Goal: Task Accomplishment & Management: Manage account settings

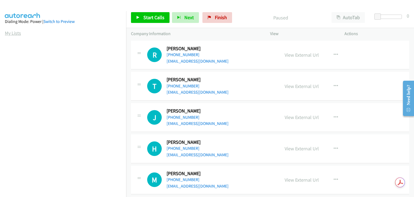
click at [8, 34] on link "My Lists" at bounding box center [13, 33] width 16 height 6
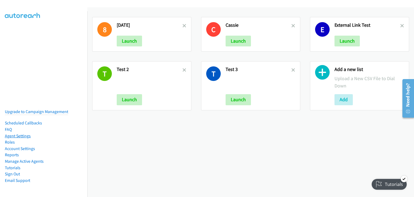
click at [22, 133] on link "Agent Settings" at bounding box center [18, 135] width 26 height 5
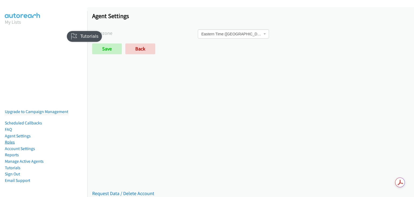
click at [12, 139] on link "Roles" at bounding box center [10, 141] width 10 height 5
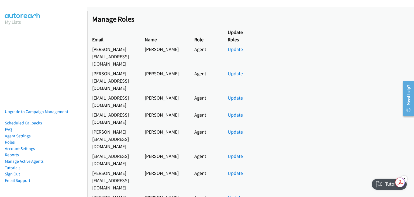
click at [13, 22] on link "My Lists" at bounding box center [13, 22] width 16 height 6
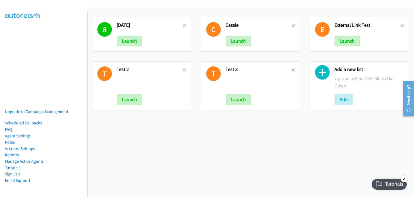
click at [338, 139] on div "8 8/28/25 Launch C Cassie Launch E External Link Test Launch T Test 2 Launch T …" at bounding box center [250, 102] width 327 height 190
click at [237, 100] on button "Launch" at bounding box center [238, 99] width 25 height 11
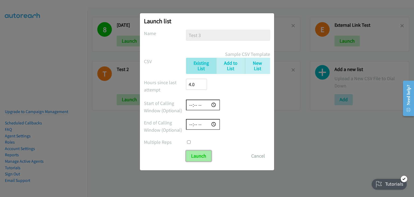
click at [203, 155] on input "Launch" at bounding box center [198, 155] width 25 height 11
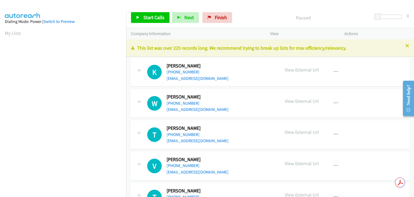
drag, startPoint x: 7, startPoint y: 32, endPoint x: 143, endPoint y: 67, distance: 140.6
click at [7, 32] on link "My Lists" at bounding box center [13, 33] width 16 height 6
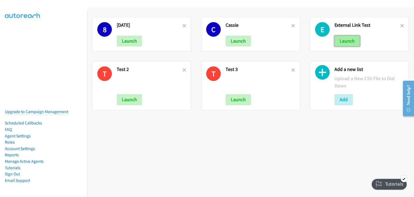
click at [343, 42] on button "Launch" at bounding box center [347, 41] width 25 height 11
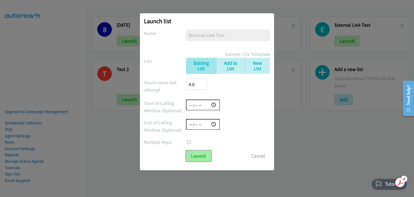
click at [195, 158] on input "Launch" at bounding box center [198, 155] width 25 height 11
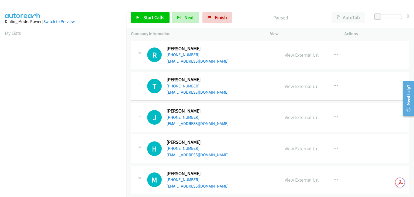
click at [297, 55] on link "View External Url" at bounding box center [302, 55] width 34 height 6
click at [15, 32] on link "My Lists" at bounding box center [13, 33] width 16 height 6
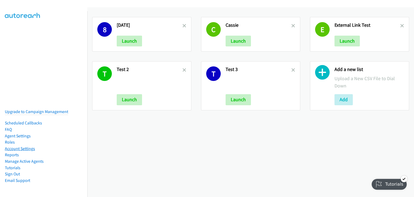
click at [25, 146] on link "Account Settings" at bounding box center [20, 148] width 30 height 5
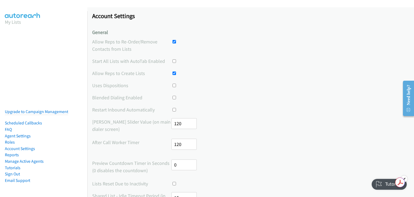
click at [174, 60] on input "checkbox" at bounding box center [175, 61] width 4 height 4
checkbox input "true"
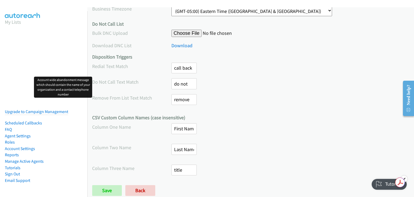
scroll to position [265, 0]
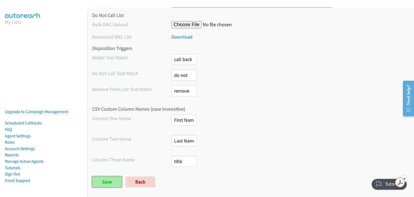
click at [109, 180] on input "Save" at bounding box center [107, 181] width 30 height 11
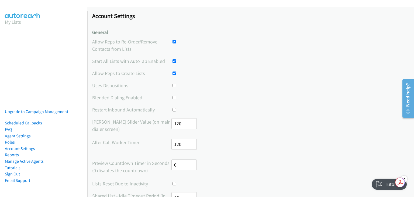
click at [11, 23] on link "My Lists" at bounding box center [13, 22] width 16 height 6
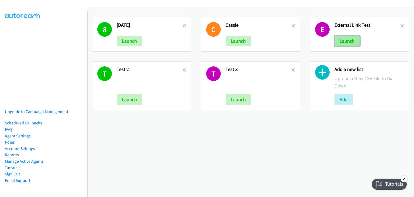
click at [345, 41] on button "Launch" at bounding box center [347, 41] width 25 height 11
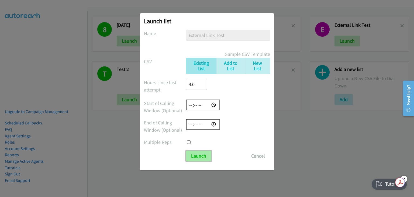
click at [202, 160] on input "Launch" at bounding box center [198, 155] width 25 height 11
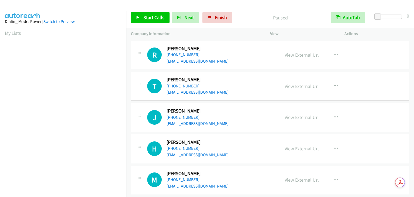
click at [304, 54] on link "View External Url" at bounding box center [302, 55] width 34 height 6
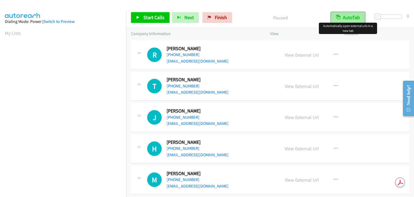
click at [346, 16] on button "AutoTab" at bounding box center [348, 17] width 34 height 11
click at [348, 17] on button "AutoTab" at bounding box center [348, 17] width 33 height 11
click at [343, 19] on button "AutoTab" at bounding box center [348, 17] width 34 height 11
click at [349, 18] on button "AutoTab" at bounding box center [348, 17] width 33 height 11
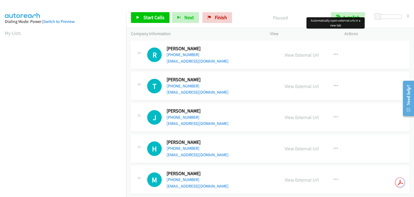
drag, startPoint x: 13, startPoint y: 33, endPoint x: 39, endPoint y: 42, distance: 27.0
click at [13, 33] on link "My Lists" at bounding box center [13, 33] width 16 height 6
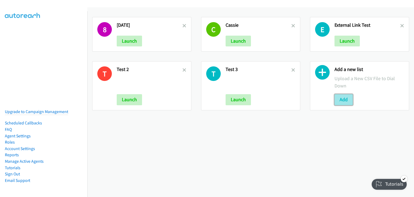
click at [344, 98] on button "Add" at bounding box center [344, 99] width 18 height 11
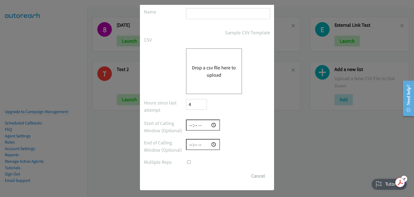
scroll to position [23, 0]
click at [256, 173] on button "Cancel" at bounding box center [258, 174] width 24 height 11
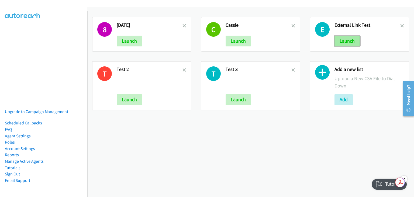
click at [344, 40] on button "Launch" at bounding box center [347, 41] width 25 height 11
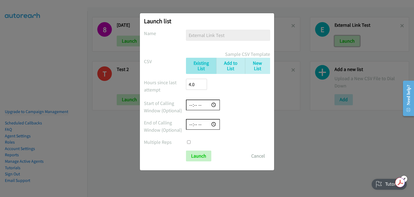
scroll to position [0, 0]
click at [200, 160] on input "Launch" at bounding box center [198, 155] width 25 height 11
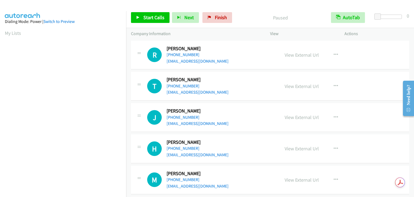
drag, startPoint x: 9, startPoint y: 33, endPoint x: 37, endPoint y: 42, distance: 28.9
click at [9, 33] on link "My Lists" at bounding box center [13, 33] width 16 height 6
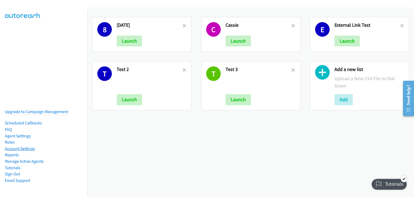
click at [23, 146] on link "Account Settings" at bounding box center [20, 148] width 30 height 5
